Goal: Task Accomplishment & Management: Manage account settings

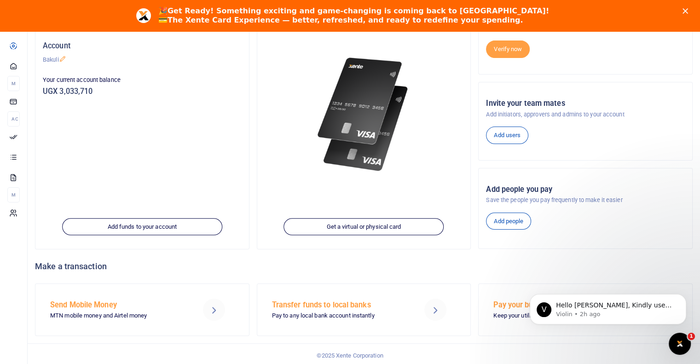
scroll to position [117, 0]
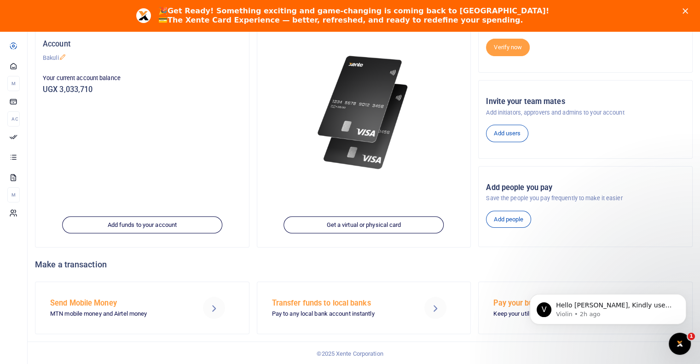
click at [88, 302] on h5 "Send Mobile Money" at bounding box center [118, 303] width 136 height 9
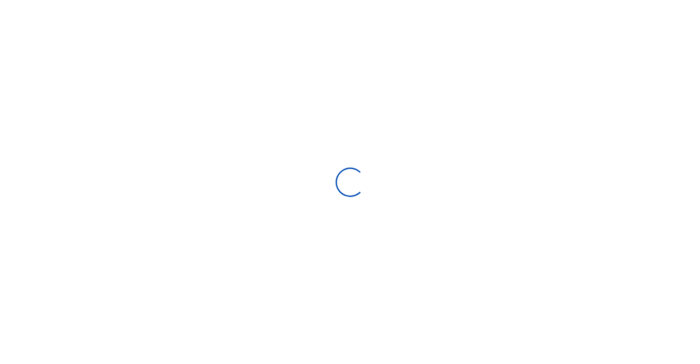
select select "Loading bundles"
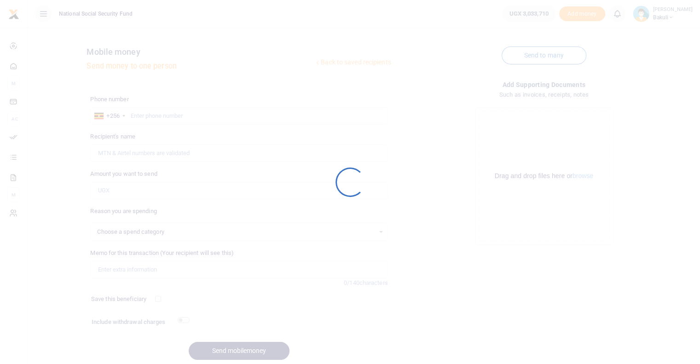
select select
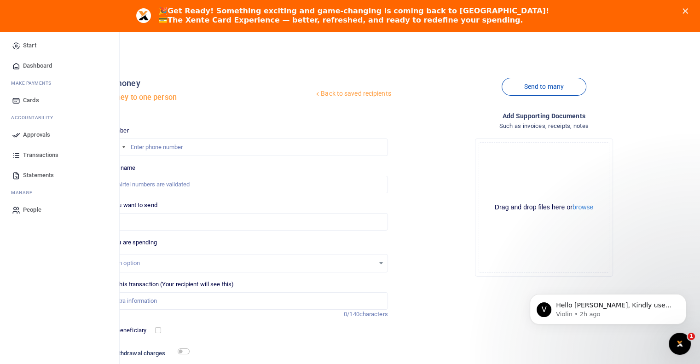
click at [37, 136] on span "Approvals" at bounding box center [36, 134] width 27 height 9
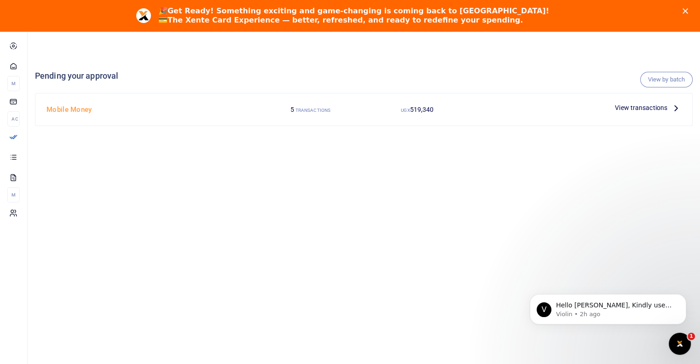
click at [648, 108] on span "View transactions" at bounding box center [641, 108] width 52 height 10
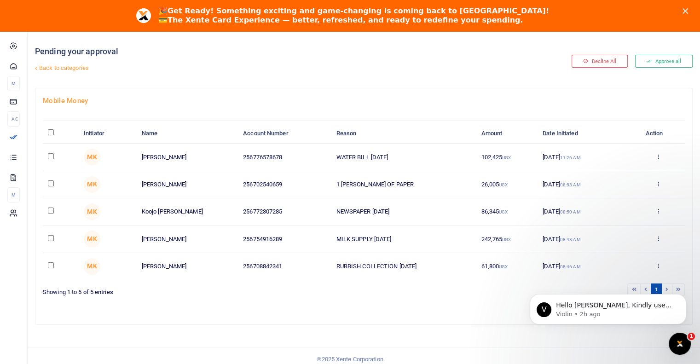
scroll to position [31, 0]
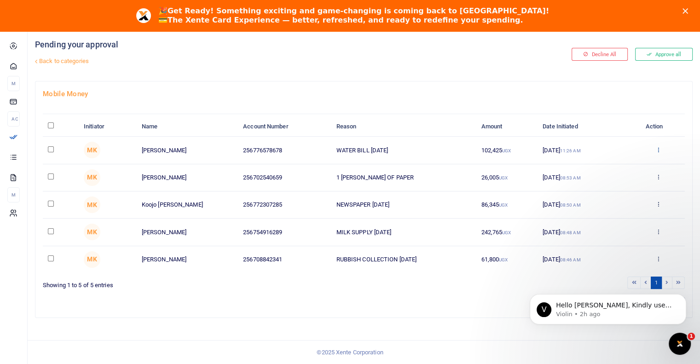
click at [659, 150] on icon at bounding box center [659, 149] width 6 height 6
click at [619, 167] on link "Approve" at bounding box center [624, 164] width 73 height 13
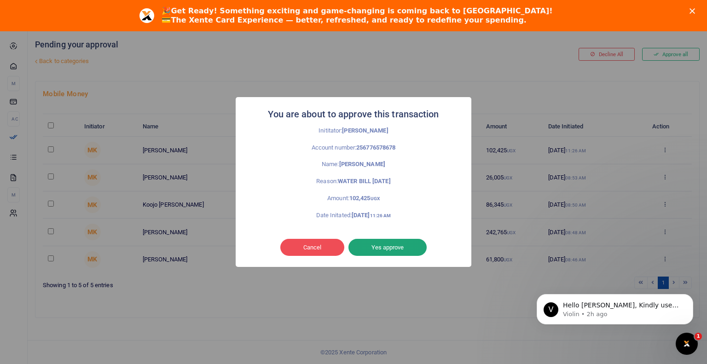
click at [396, 248] on button "Yes approve" at bounding box center [388, 247] width 78 height 17
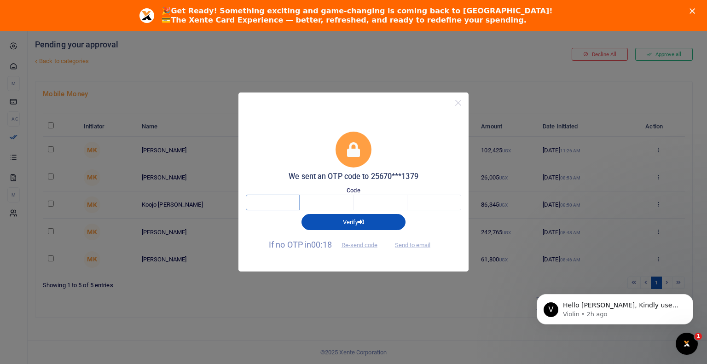
click at [277, 204] on input "text" at bounding box center [273, 203] width 54 height 16
type input "2"
type input "1"
type input "5"
type input "2"
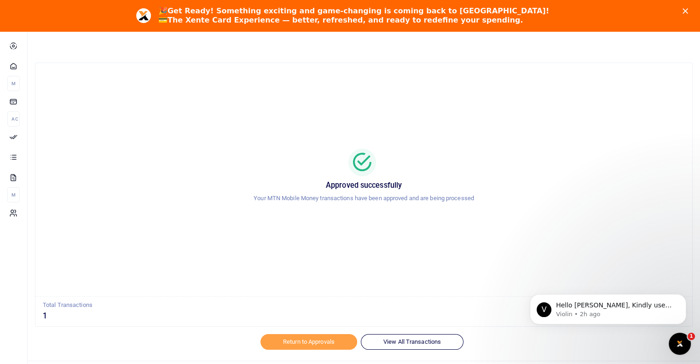
scroll to position [41, 0]
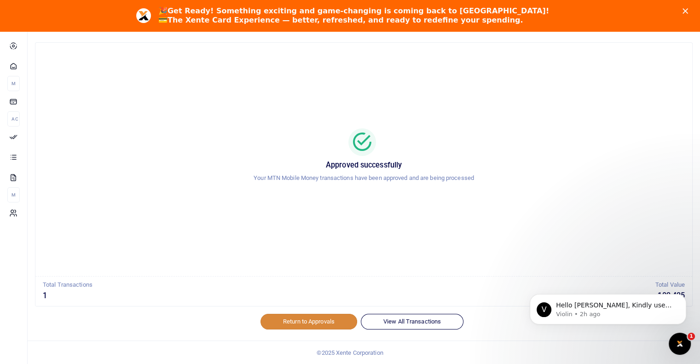
click at [311, 320] on link "Return to Approvals" at bounding box center [309, 322] width 97 height 16
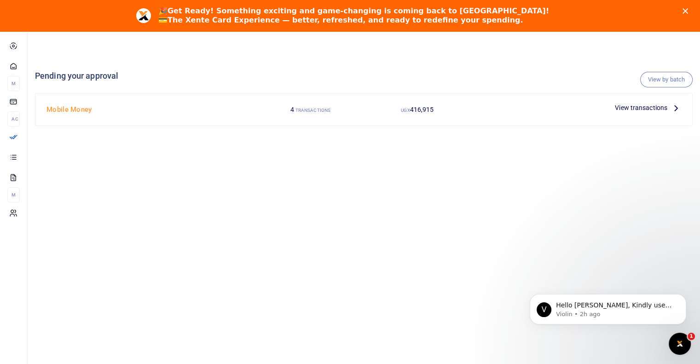
click at [639, 106] on span "View transactions" at bounding box center [641, 108] width 52 height 10
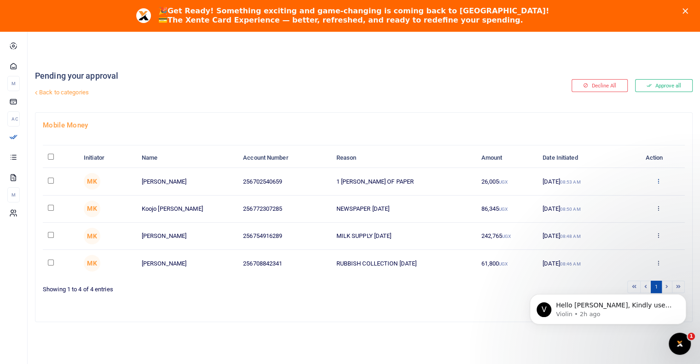
click at [658, 181] on icon at bounding box center [659, 181] width 6 height 6
click at [609, 235] on link "Details" at bounding box center [624, 237] width 73 height 13
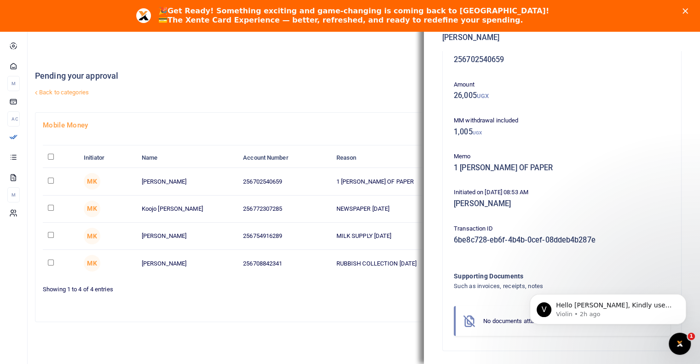
scroll to position [22, 0]
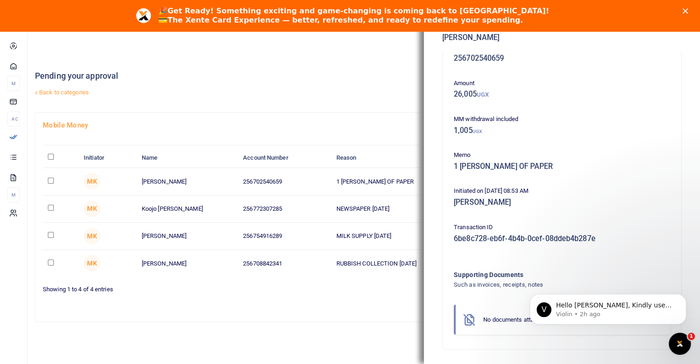
click at [644, 215] on div "Phone number 256702540659 Amount 26,005 UGX MM withdrawal included 1,005 UGX Me…" at bounding box center [562, 191] width 224 height 299
click at [517, 329] on div "No documents attached Add" at bounding box center [562, 320] width 216 height 30
click at [516, 323] on div "No documents attached" at bounding box center [563, 319] width 160 height 9
click at [514, 275] on h4 "Supporting Documents" at bounding box center [543, 275] width 179 height 10
click at [381, 97] on link "Back to categories" at bounding box center [252, 93] width 438 height 16
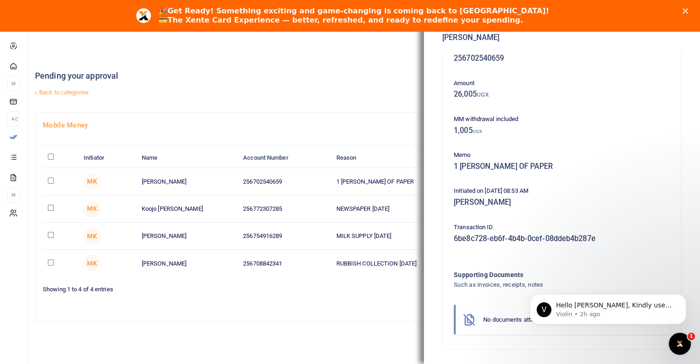
click at [348, 288] on div "Showing 1 to 4 of 4 entries" at bounding box center [202, 287] width 318 height 14
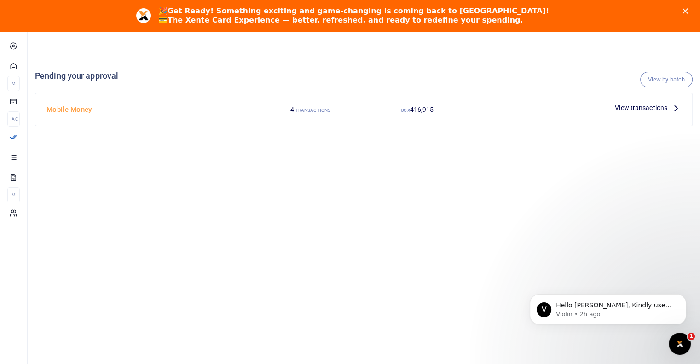
click at [663, 106] on span "View transactions" at bounding box center [641, 108] width 52 height 10
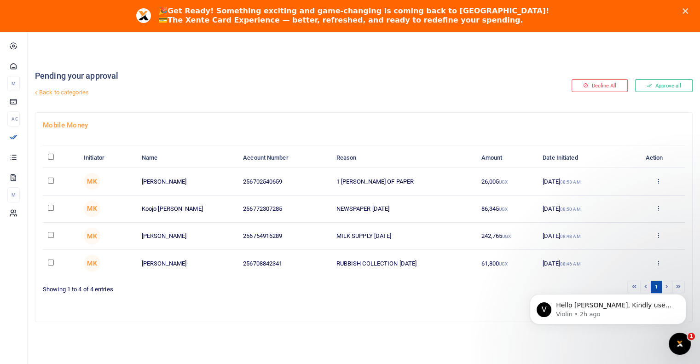
click at [657, 178] on icon at bounding box center [659, 181] width 6 height 6
click at [616, 197] on link "Approve" at bounding box center [624, 196] width 73 height 13
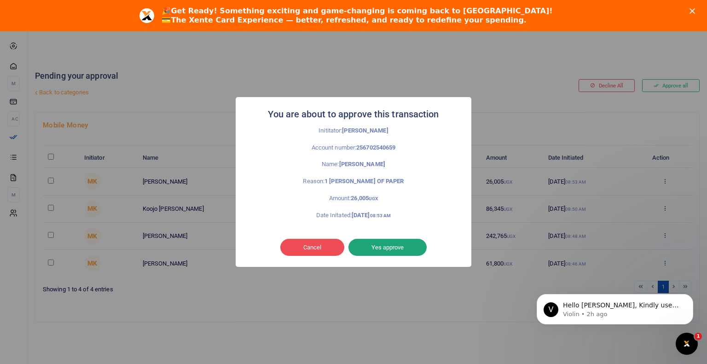
click at [392, 247] on button "Yes approve" at bounding box center [388, 247] width 78 height 17
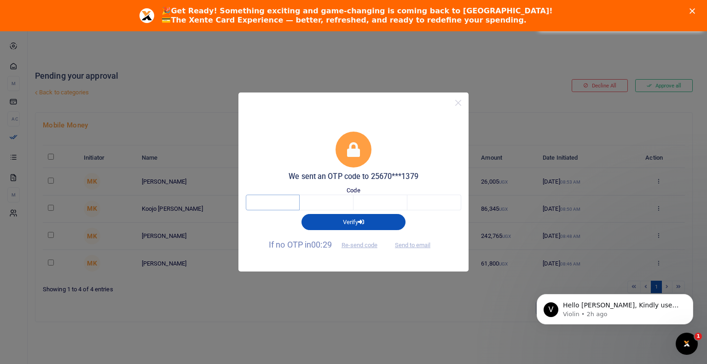
click at [283, 203] on input "text" at bounding box center [273, 203] width 54 height 16
type input "7"
type input "9"
type input "0"
type input "4"
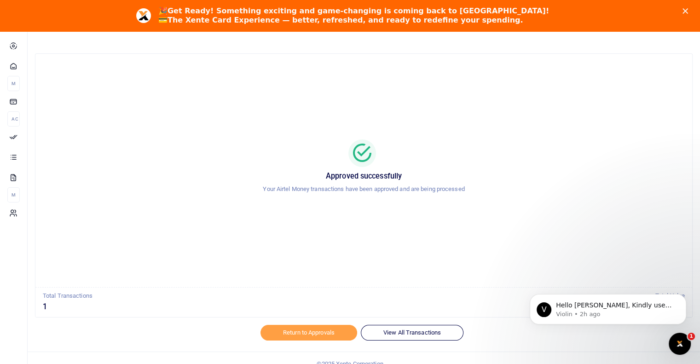
scroll to position [41, 0]
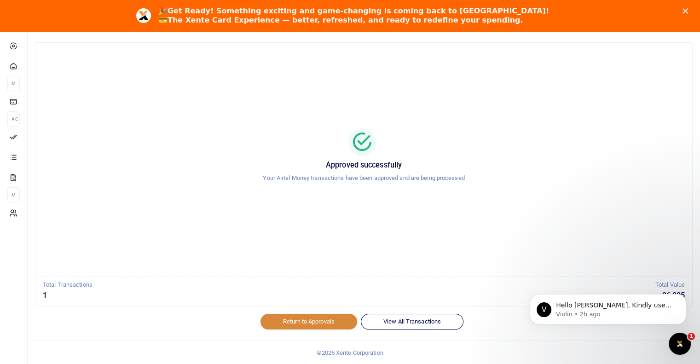
click at [313, 324] on link "Return to Approvals" at bounding box center [309, 322] width 97 height 16
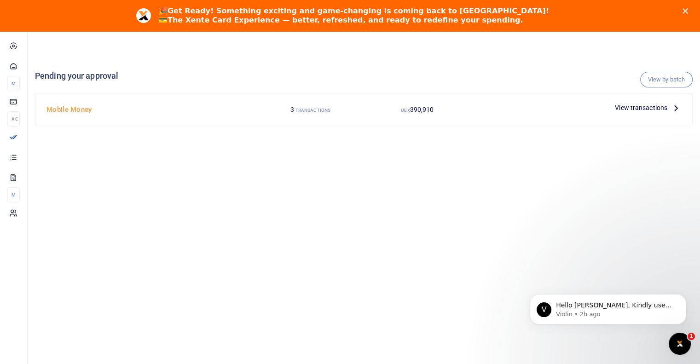
click at [644, 107] on span "View transactions" at bounding box center [641, 108] width 52 height 10
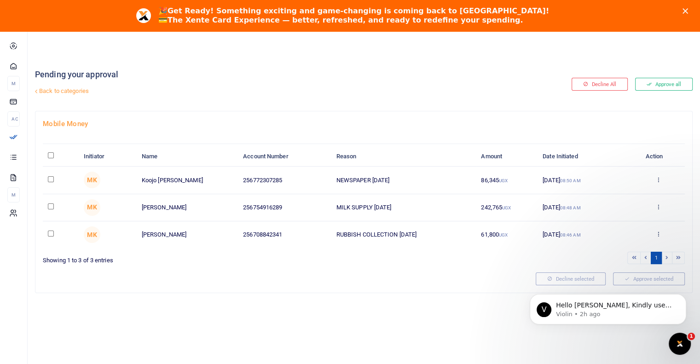
scroll to position [2, 0]
click at [657, 176] on icon at bounding box center [659, 178] width 6 height 6
click at [627, 197] on link "Approve" at bounding box center [624, 193] width 73 height 13
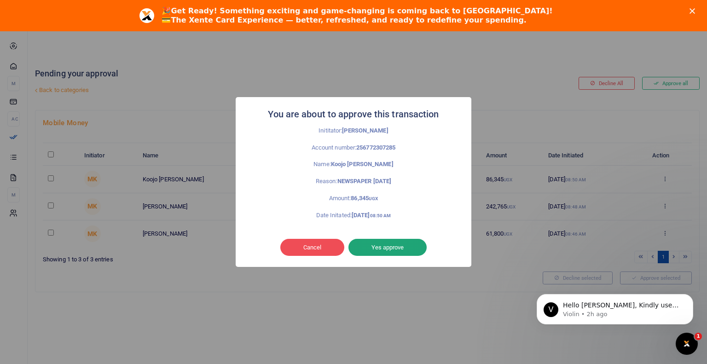
click at [404, 244] on button "Yes approve" at bounding box center [388, 247] width 78 height 17
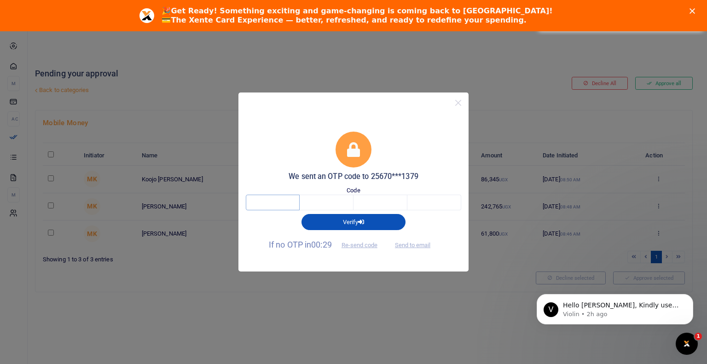
click at [268, 198] on input "text" at bounding box center [273, 203] width 54 height 16
type input "1"
type input "4"
type input "2"
type input "0"
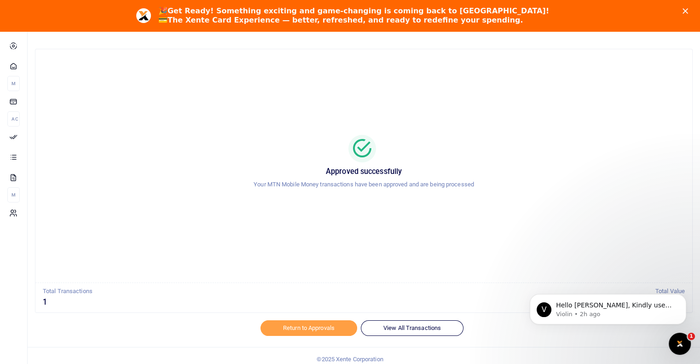
scroll to position [41, 0]
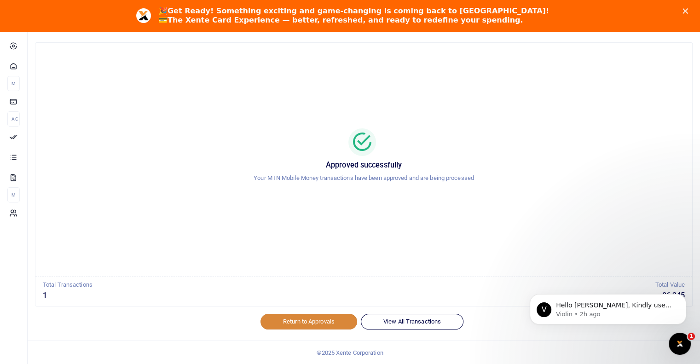
click at [302, 322] on link "Return to Approvals" at bounding box center [309, 322] width 97 height 16
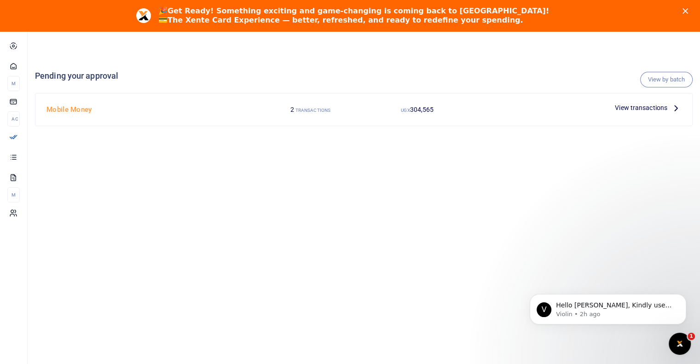
click at [635, 107] on span "View transactions" at bounding box center [641, 108] width 52 height 10
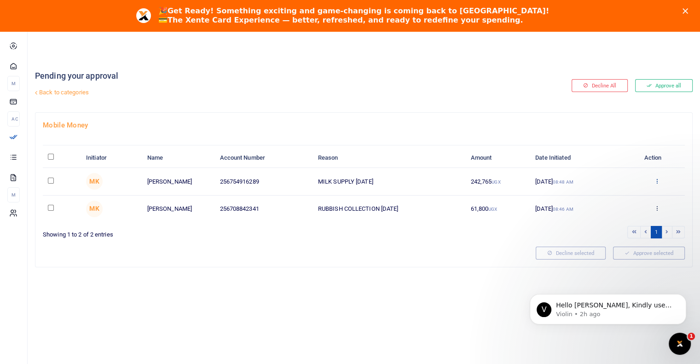
click at [657, 182] on icon at bounding box center [657, 181] width 6 height 6
click at [622, 195] on link "Approve" at bounding box center [623, 196] width 73 height 13
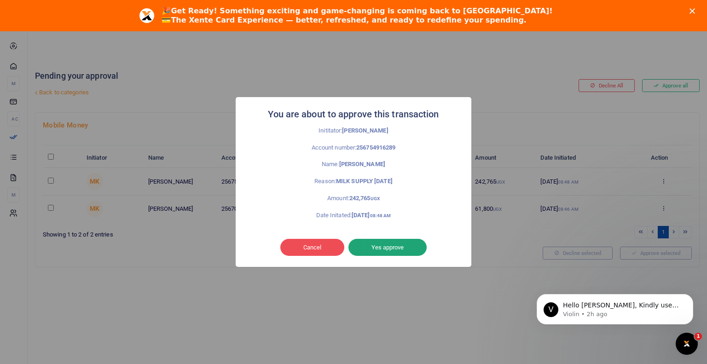
click at [396, 247] on button "Yes approve" at bounding box center [388, 247] width 78 height 17
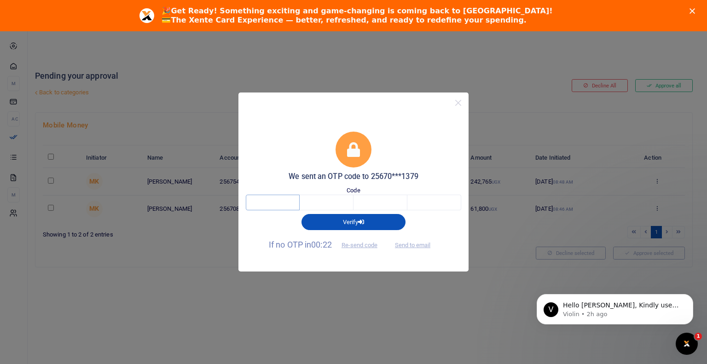
click at [275, 203] on input "text" at bounding box center [273, 203] width 54 height 16
type input "3"
type input "4"
type input "5"
type input "9"
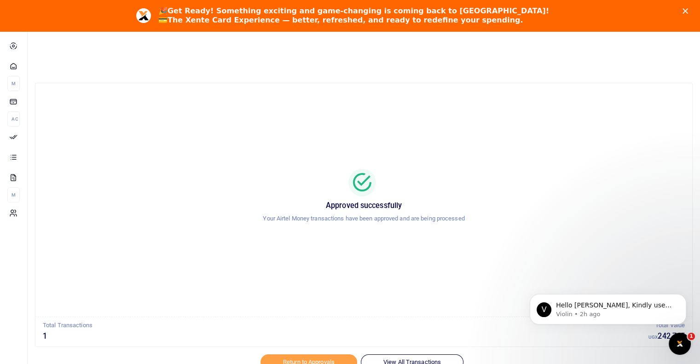
click at [304, 360] on div at bounding box center [350, 358] width 161 height 11
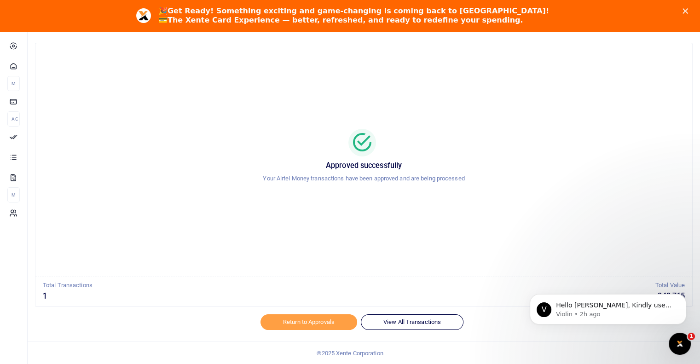
scroll to position [41, 0]
click at [298, 323] on link "Return to Approvals" at bounding box center [309, 322] width 97 height 16
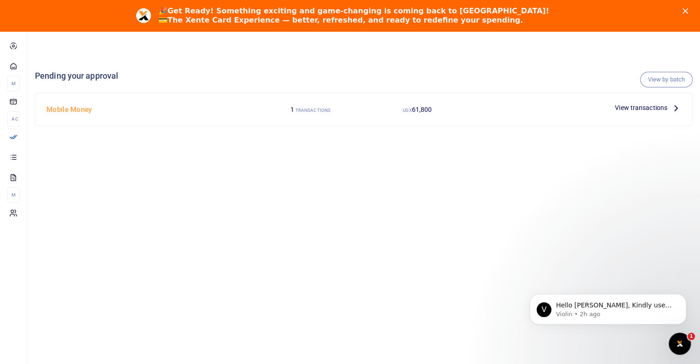
click at [646, 109] on span "View transactions" at bounding box center [641, 108] width 52 height 10
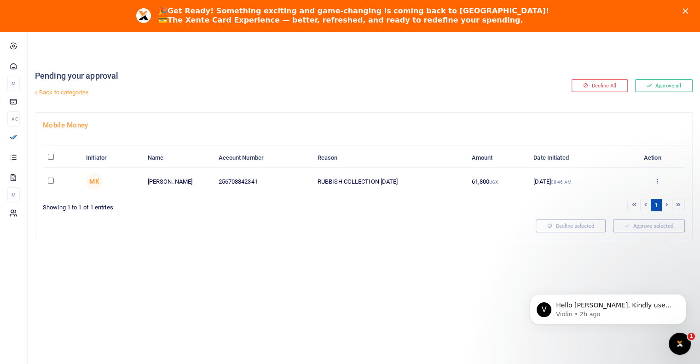
click at [655, 180] on icon at bounding box center [657, 181] width 6 height 6
click at [612, 197] on link "Approve" at bounding box center [623, 196] width 73 height 13
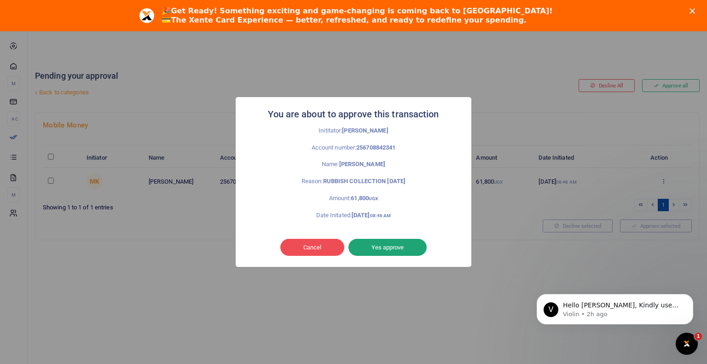
click at [383, 250] on button "Yes approve" at bounding box center [388, 247] width 78 height 17
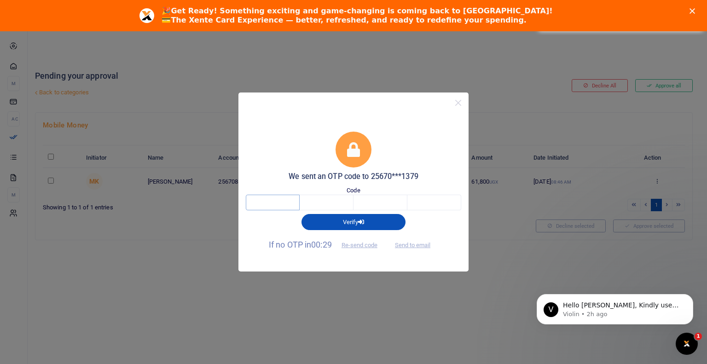
click at [262, 202] on input "text" at bounding box center [273, 203] width 54 height 16
type input "7"
type input "8"
type input "9"
type input "2"
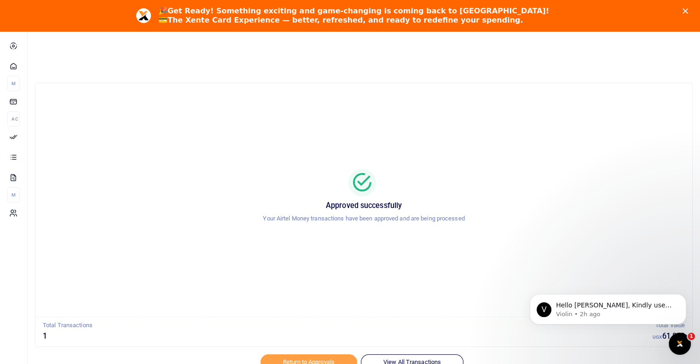
click at [404, 360] on div at bounding box center [350, 358] width 161 height 11
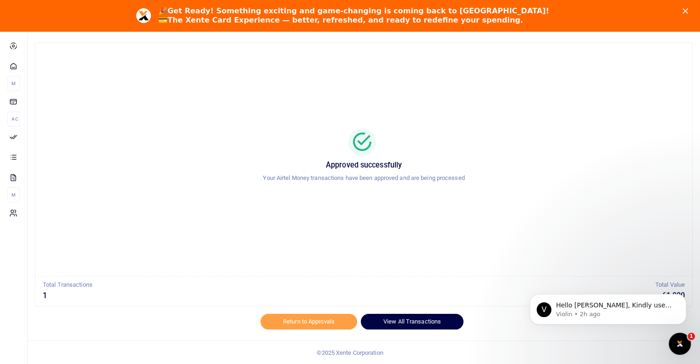
click at [393, 322] on link "View All Transactions" at bounding box center [412, 322] width 103 height 16
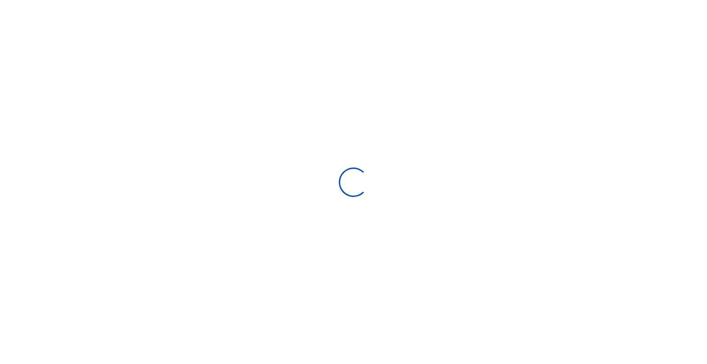
select select
type input "[DATE] - [DATE]"
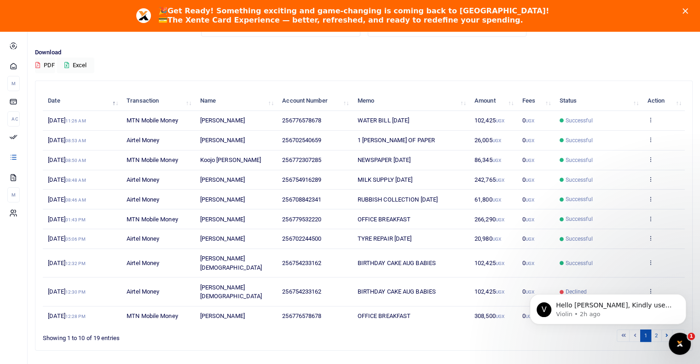
scroll to position [89, 0]
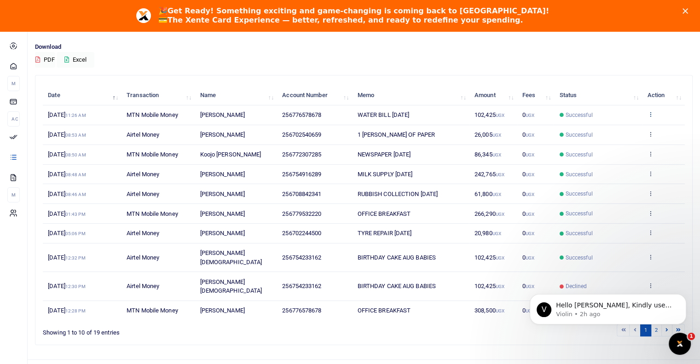
click at [651, 112] on icon at bounding box center [650, 114] width 6 height 6
click at [607, 65] on div "Download PDF Excel" at bounding box center [364, 54] width 658 height 25
